Goal: Navigation & Orientation: Find specific page/section

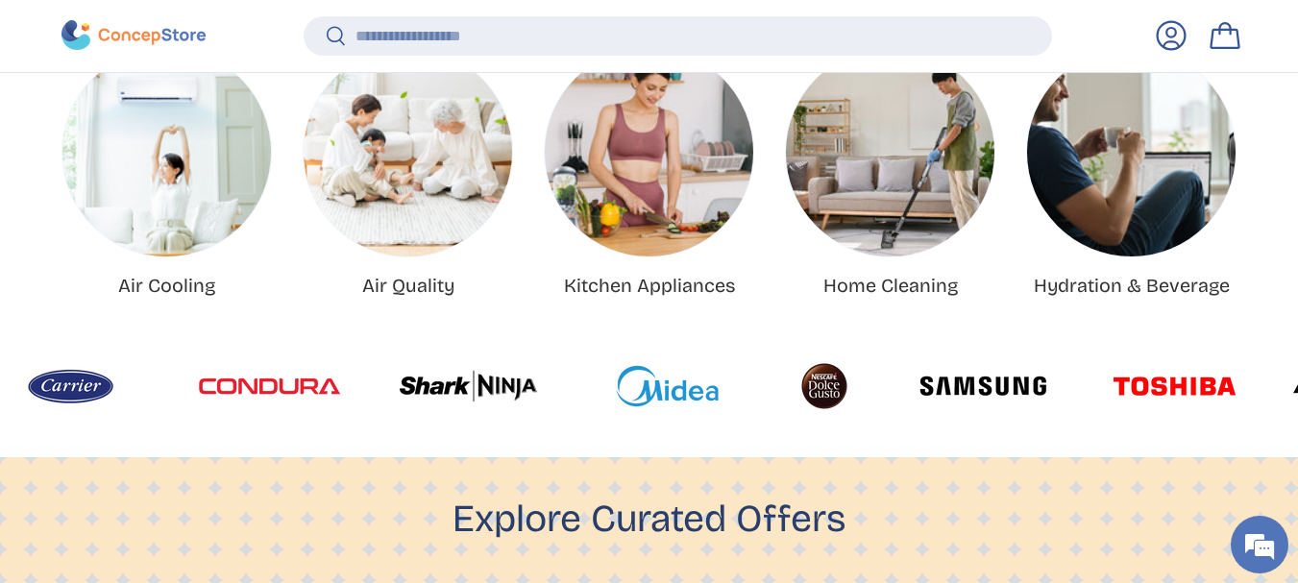
scroll to position [784, 0]
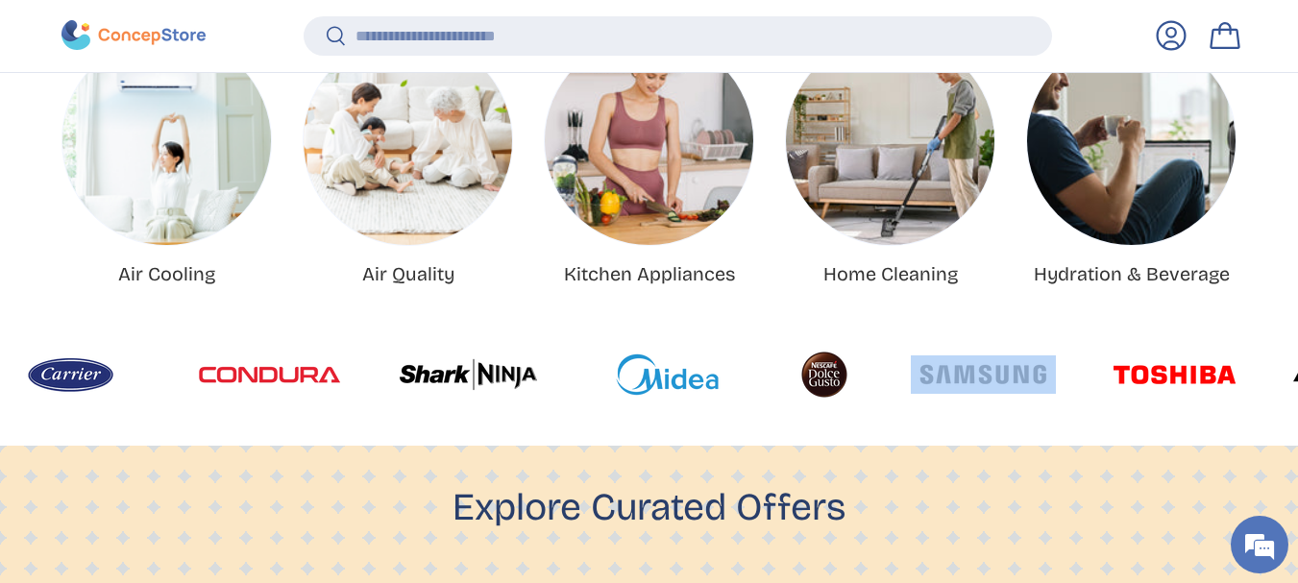
drag, startPoint x: 790, startPoint y: 368, endPoint x: 547, endPoint y: 393, distance: 244.3
click at [547, 393] on div at bounding box center [831, 375] width 1666 height 58
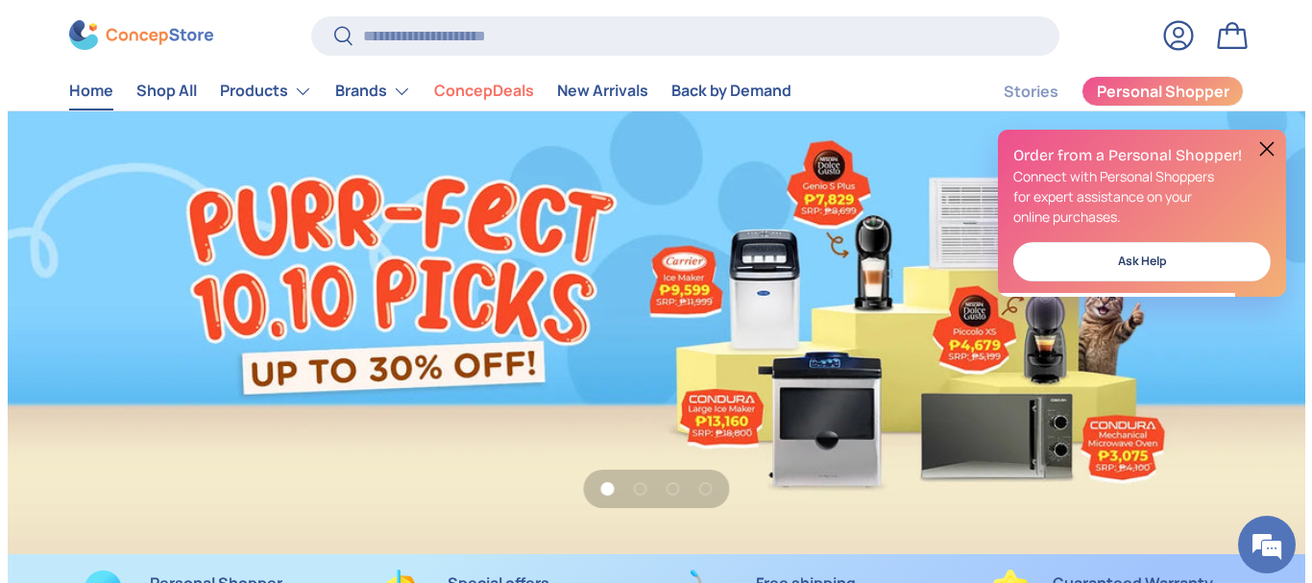
scroll to position [0, 0]
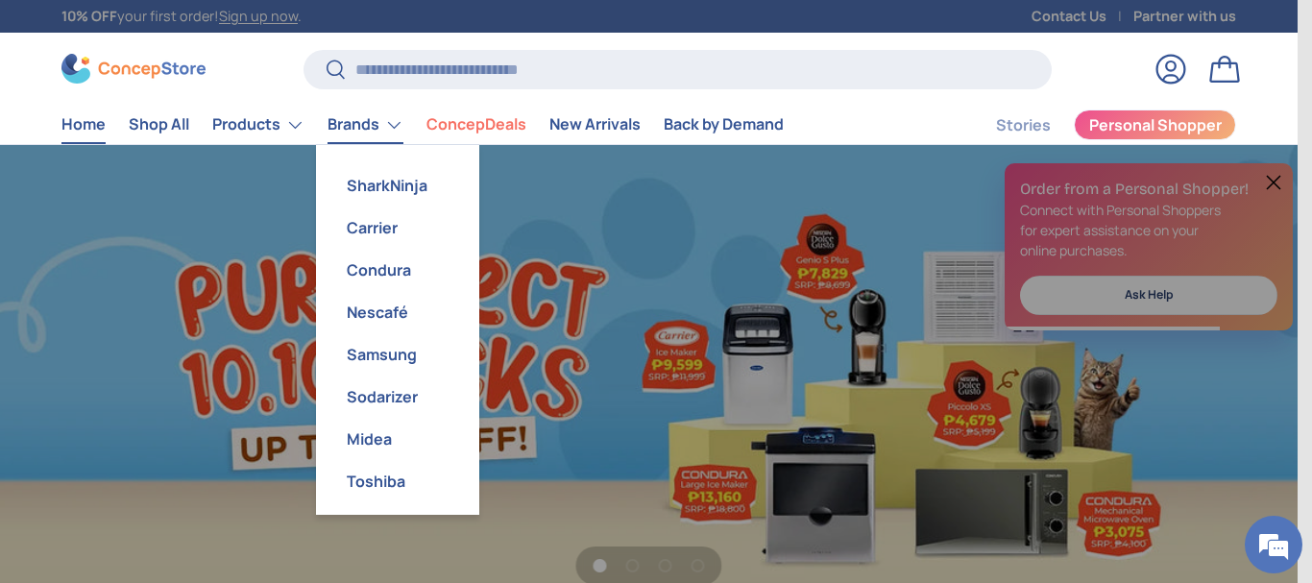
click at [354, 112] on link "Brands" at bounding box center [366, 125] width 76 height 38
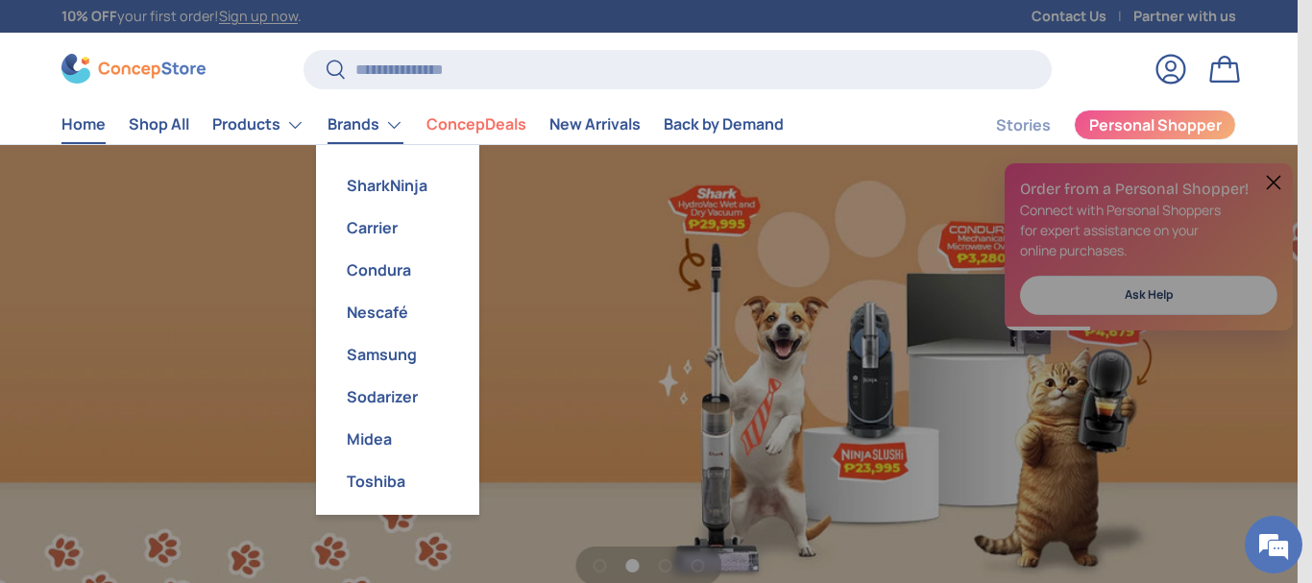
scroll to position [0, 1298]
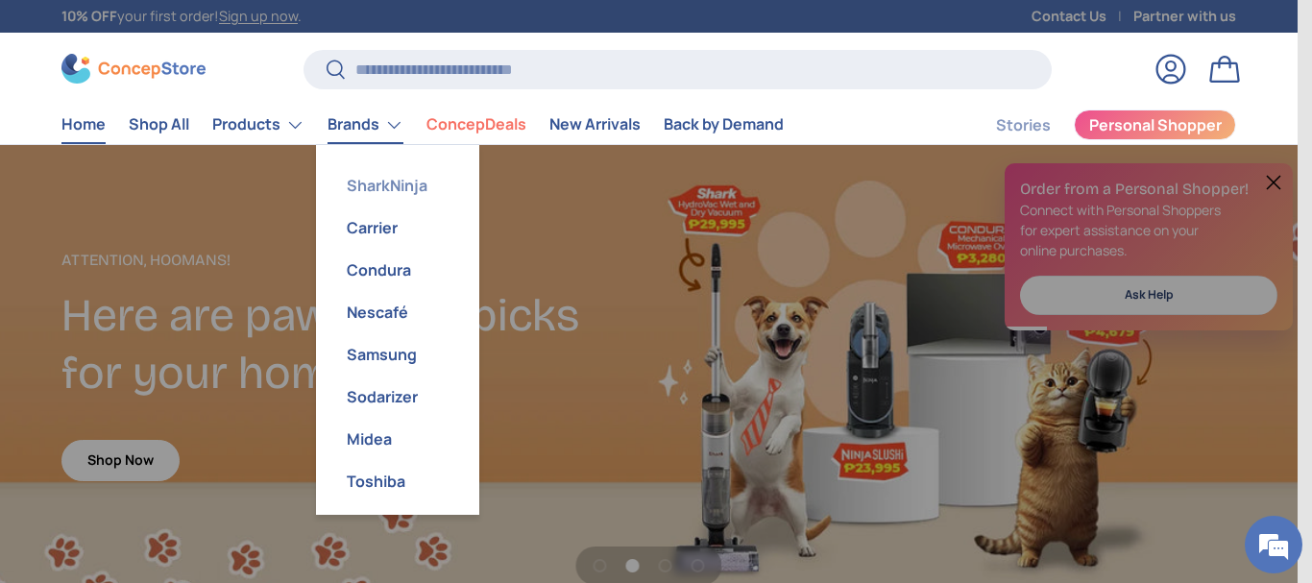
click at [389, 183] on link "SharkNinja" at bounding box center [398, 185] width 140 height 42
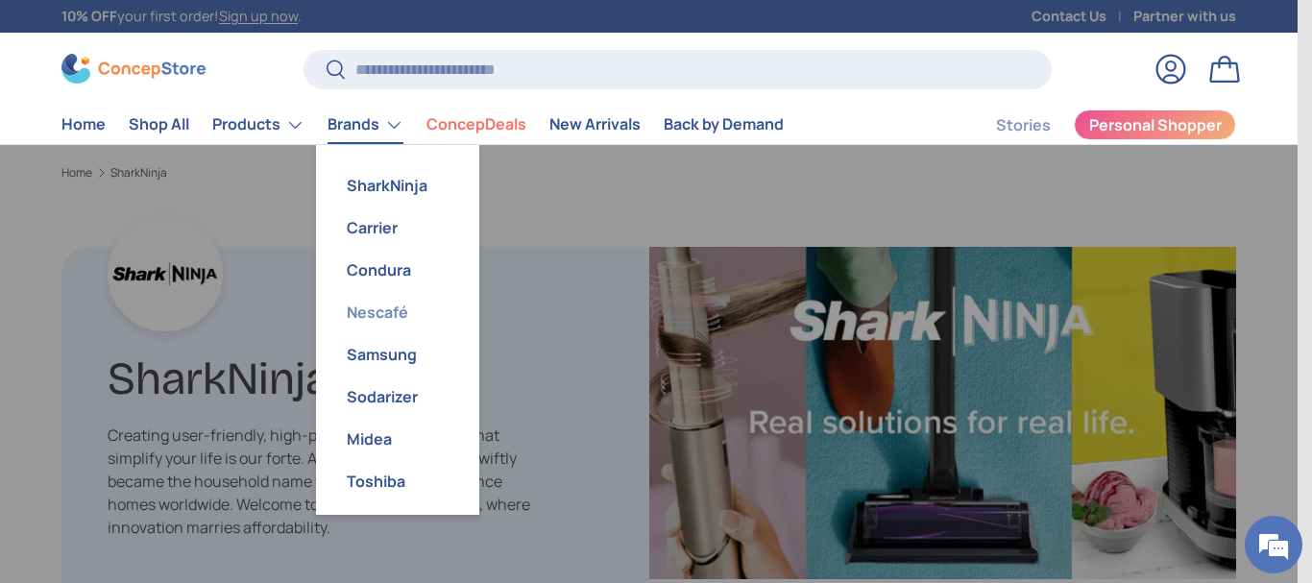
click at [395, 312] on link "Nescafé" at bounding box center [398, 312] width 140 height 42
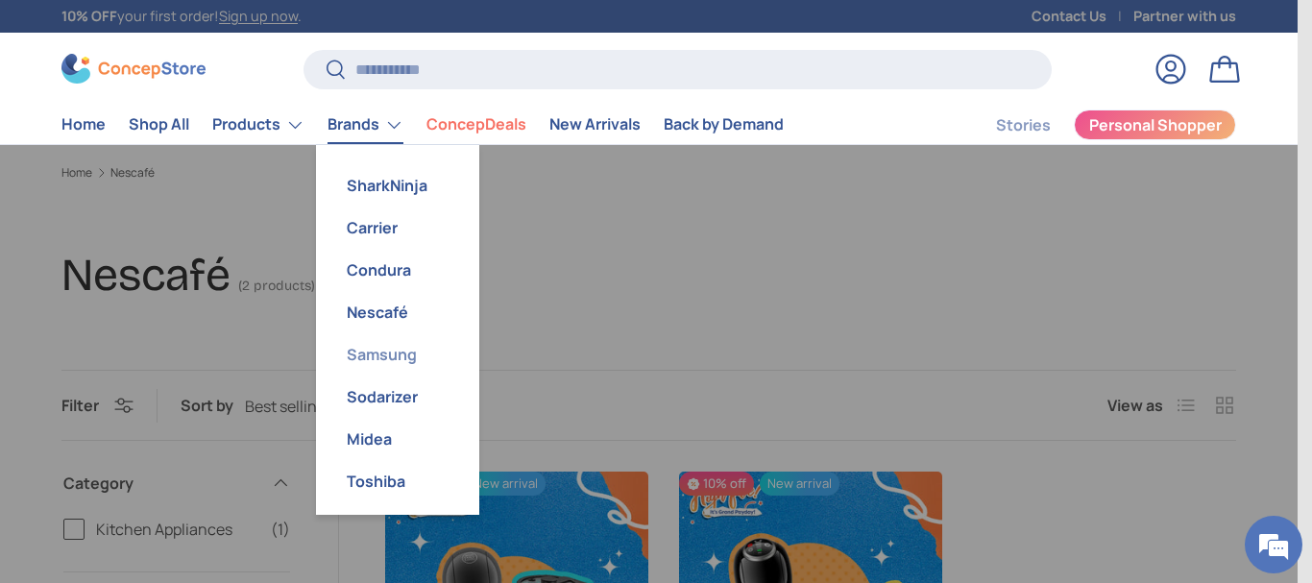
click at [379, 352] on link "Samsung" at bounding box center [398, 354] width 140 height 42
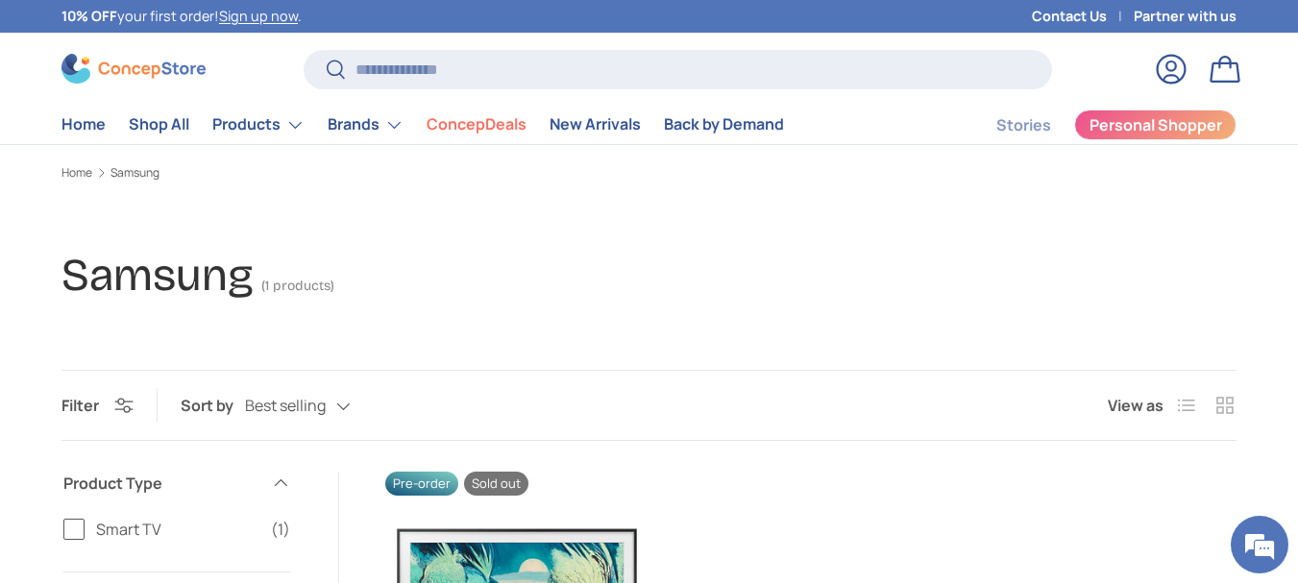
click at [176, 76] on img at bounding box center [133, 69] width 144 height 30
